Goal: Task Accomplishment & Management: Complete application form

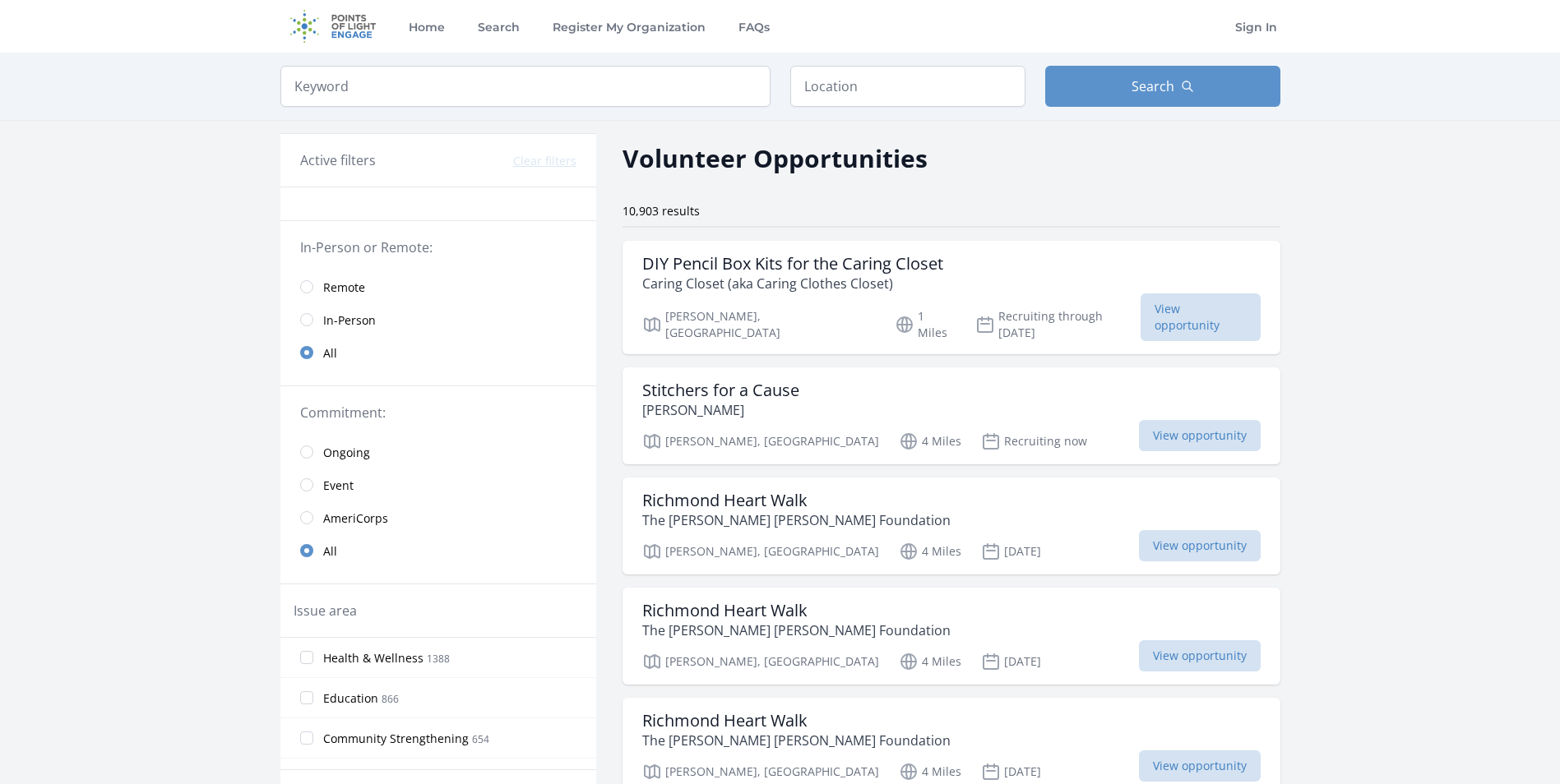
click at [346, 293] on span "Remote" at bounding box center [344, 288] width 42 height 17
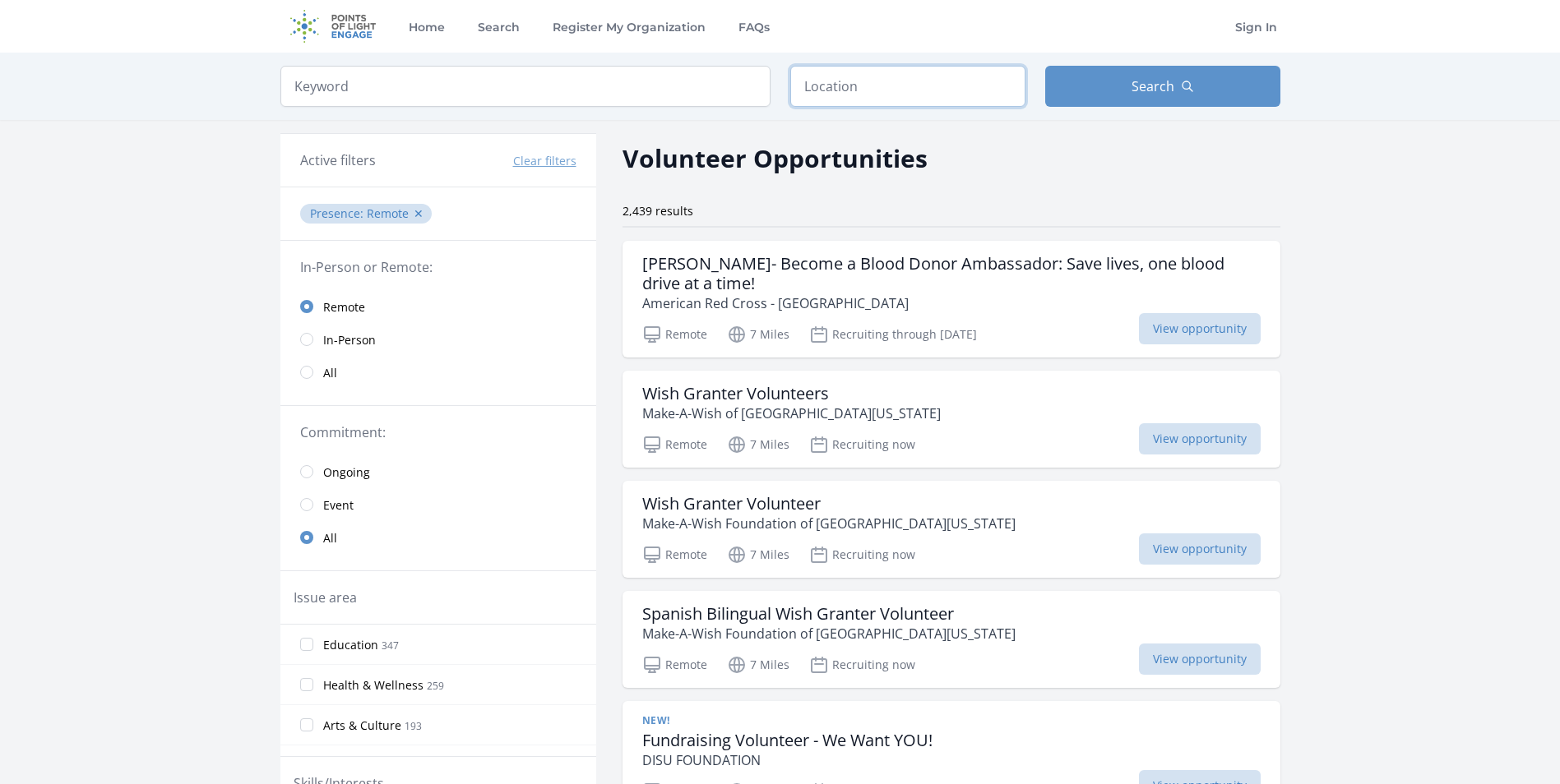
click at [858, 96] on input "text" at bounding box center [907, 86] width 236 height 41
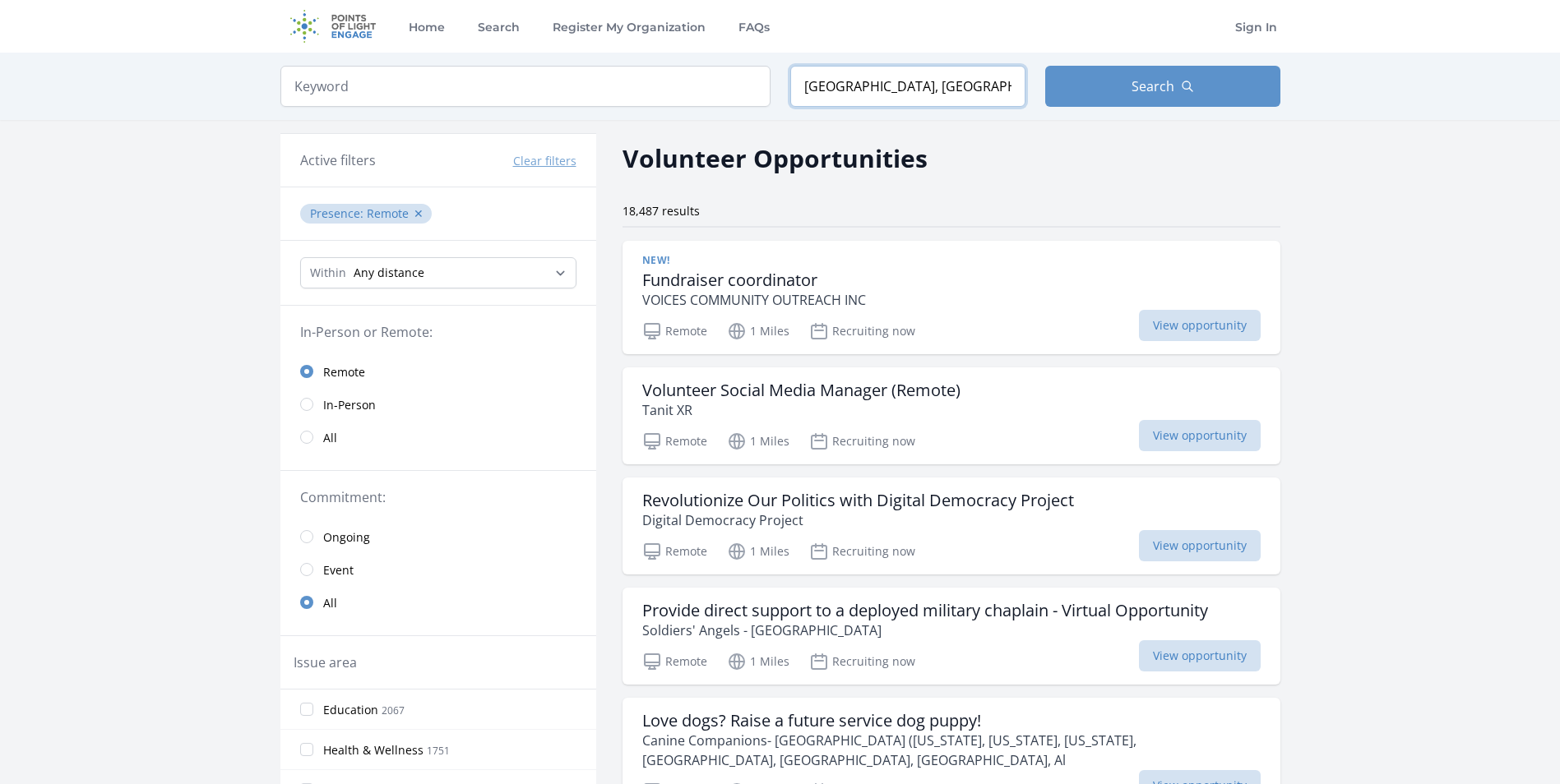
drag, startPoint x: 910, startPoint y: 74, endPoint x: 779, endPoint y: 76, distance: 131.0
click at [779, 76] on form "Keyword Location [GEOGRAPHIC_DATA], [GEOGRAPHIC_DATA], [GEOGRAPHIC_DATA] Search" at bounding box center [780, 86] width 1000 height 41
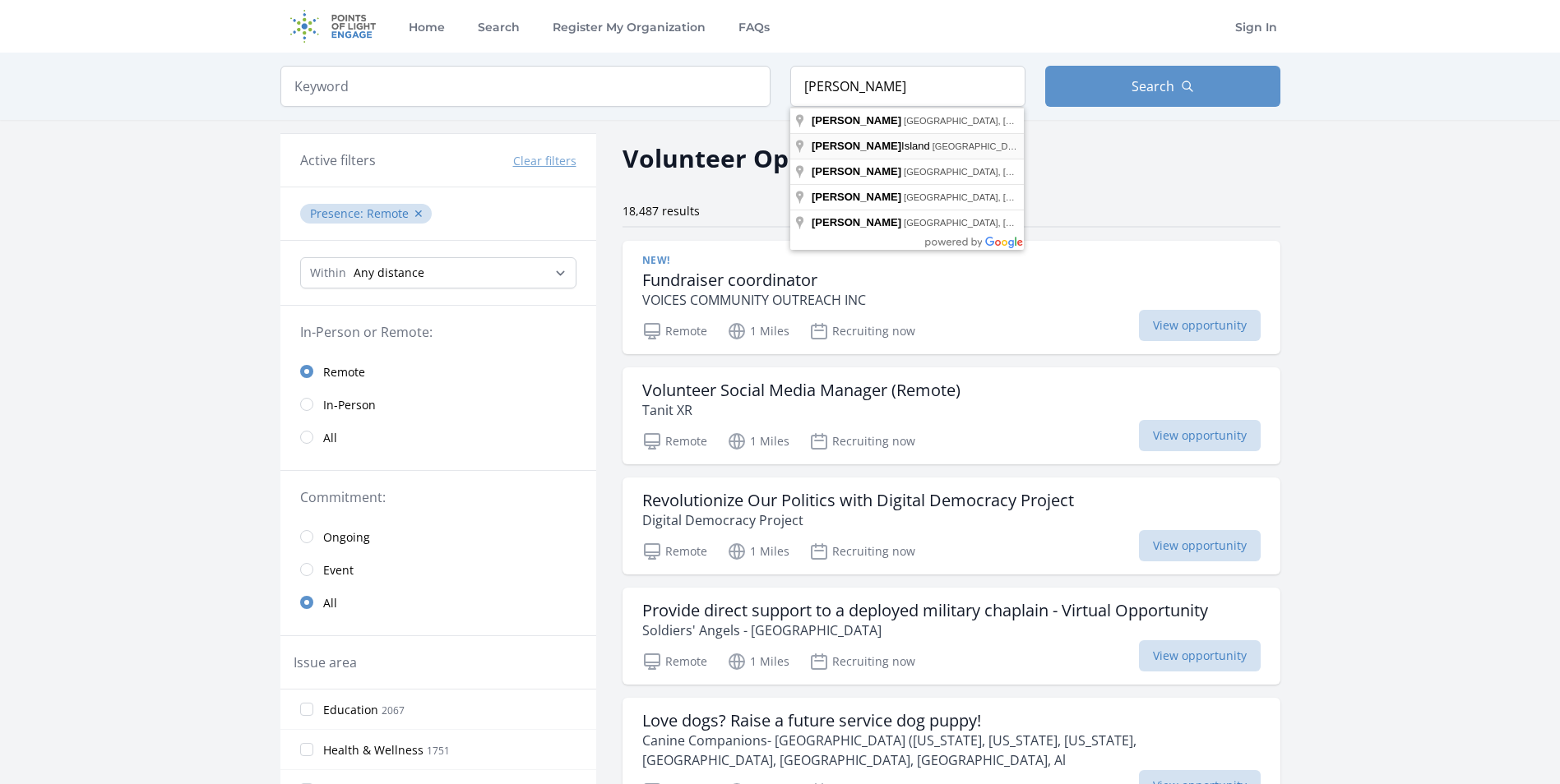
type input "[GEOGRAPHIC_DATA], [GEOGRAPHIC_DATA], [GEOGRAPHIC_DATA]"
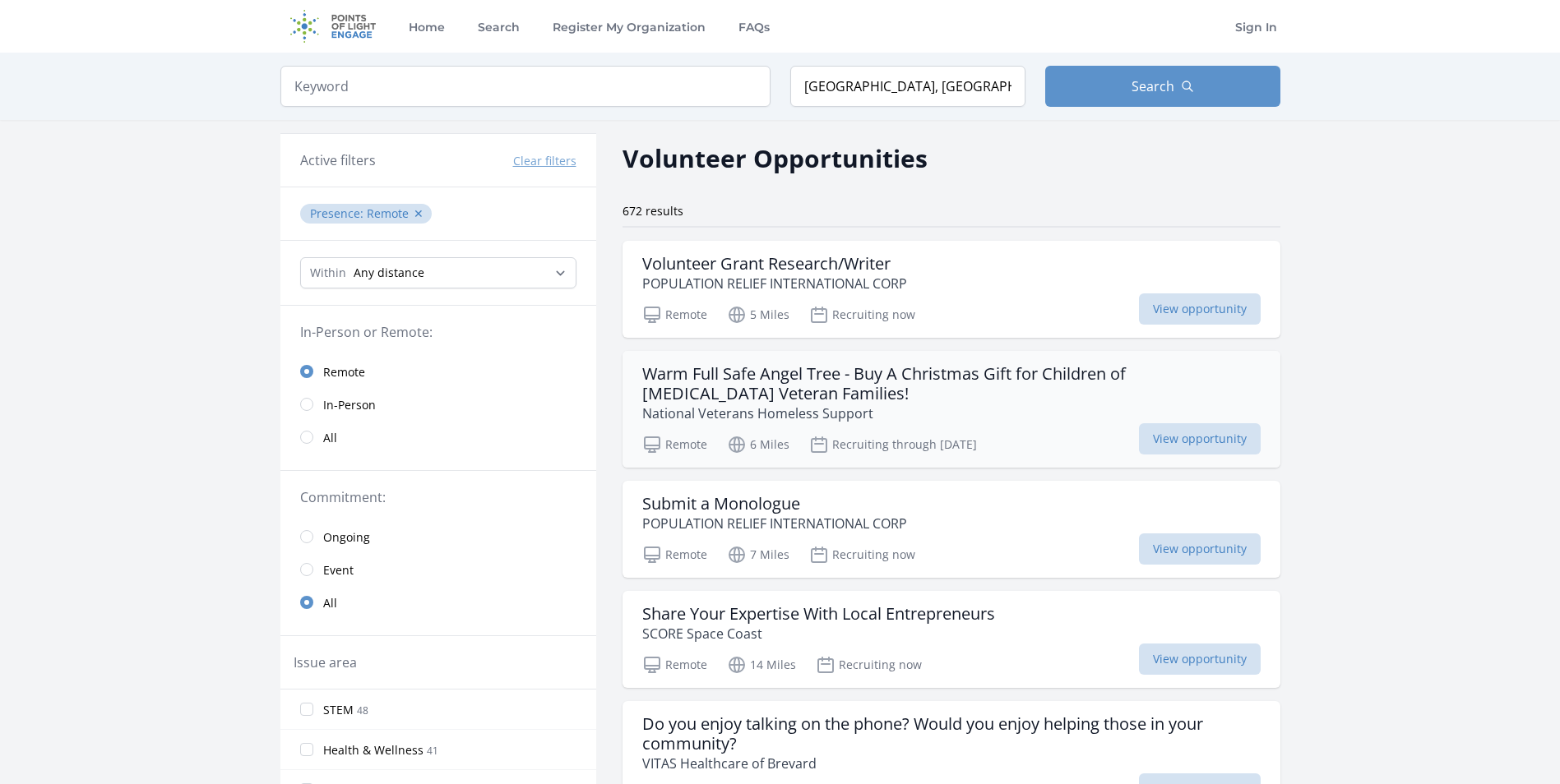
click at [993, 413] on p "National Veterans Homeless Support" at bounding box center [951, 413] width 618 height 19
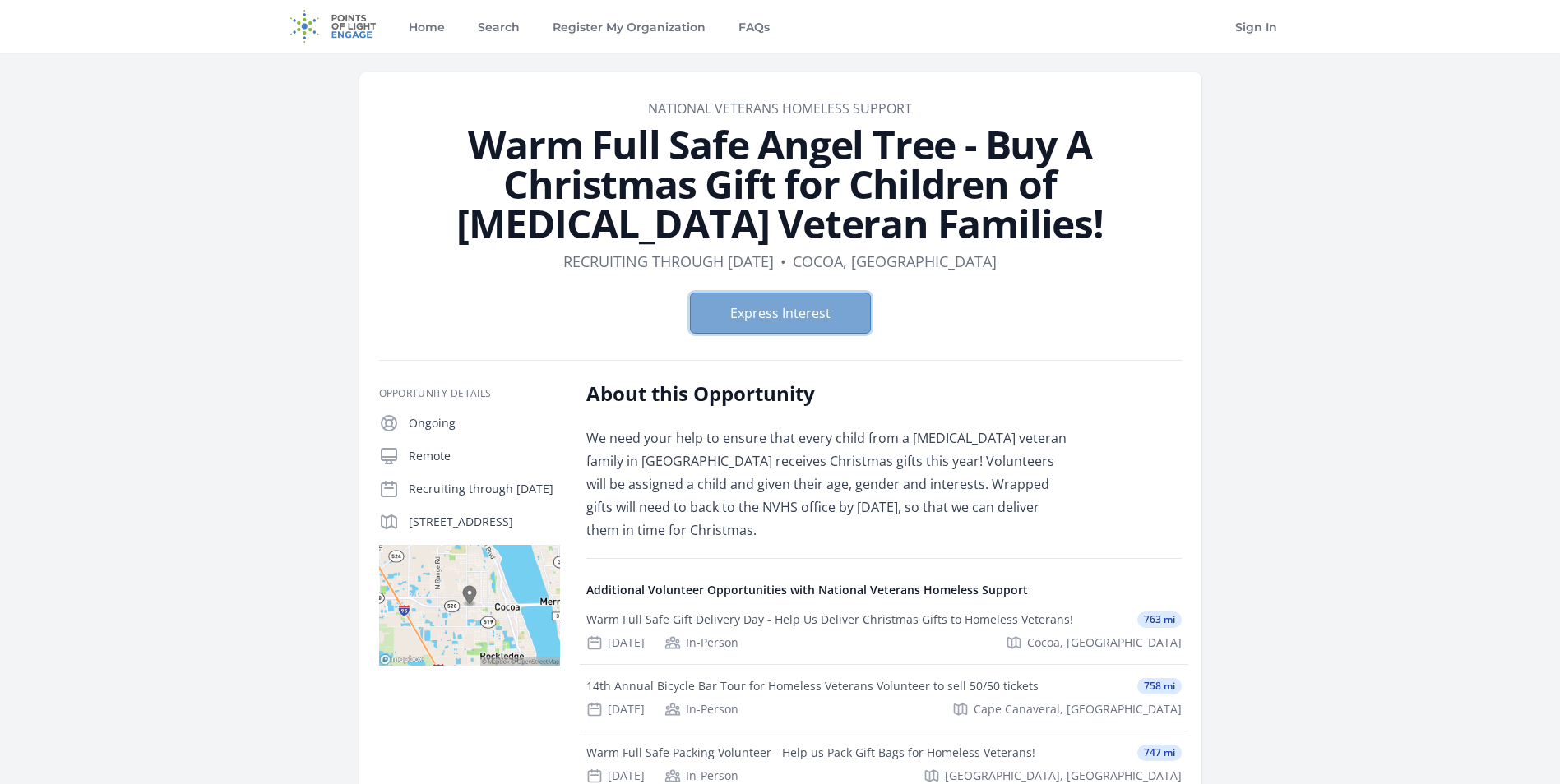
click at [792, 311] on button "Express Interest" at bounding box center [780, 313] width 181 height 41
